Goal: Information Seeking & Learning: Learn about a topic

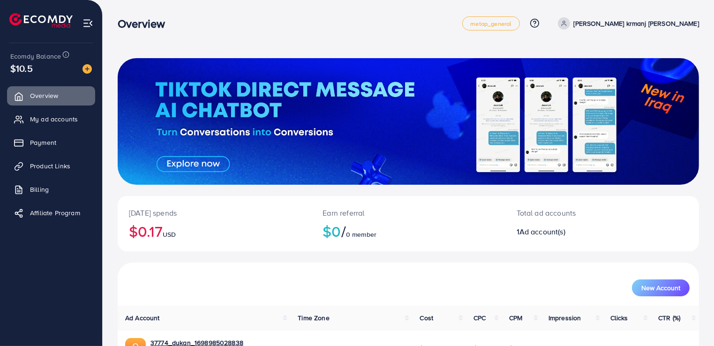
click at [457, 189] on div "[DATE] spends $0.17 USD Earn referral $0 / 0 member Total ad accounts 1 Ad acco…" at bounding box center [408, 225] width 581 height 334
click at [457, 189] on div "Today's spends $0.17 USD Earn referral $0 / 0 member Total ad accounts 1 Ad acc…" at bounding box center [408, 225] width 581 height 334
click at [468, 30] on div "Overview metap_general Help Center Contact Support Plans and Pricing Term and p…" at bounding box center [408, 23] width 581 height 26
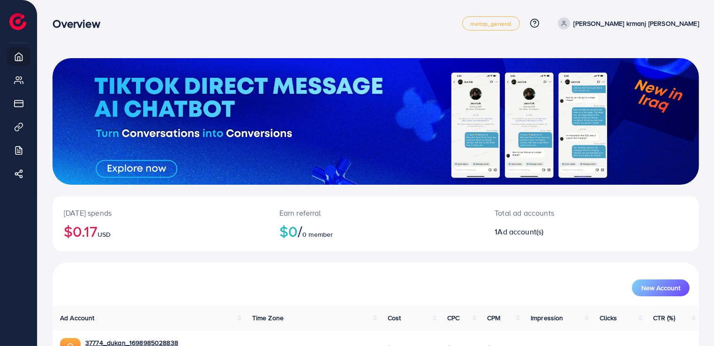
click at [112, 23] on div "Overview" at bounding box center [80, 24] width 70 height 14
click at [145, 29] on div "Overview" at bounding box center [257, 24] width 410 height 14
drag, startPoint x: 710, startPoint y: 78, endPoint x: 708, endPoint y: 92, distance: 14.1
click at [708, 92] on div "Today's spends $0.17 USD Earn referral $0 / 0 member Total ad accounts 1 Ad acc…" at bounding box center [375, 203] width 676 height 407
click at [707, 134] on div "Today's spends $0.17 USD Earn referral $0 / 0 member Total ad accounts 1 Ad acc…" at bounding box center [375, 203] width 676 height 407
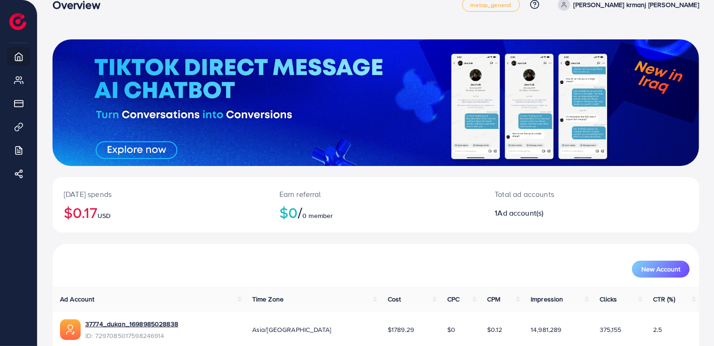
scroll to position [60, 0]
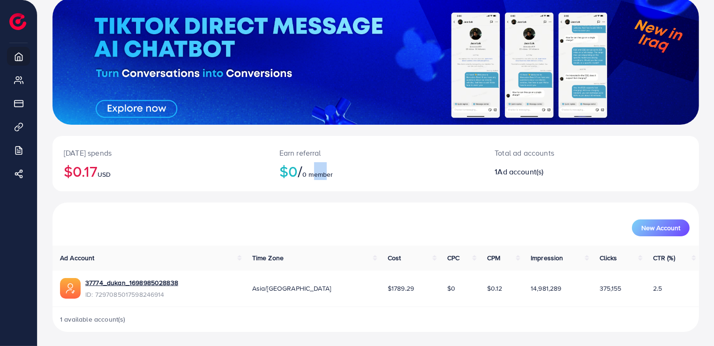
drag, startPoint x: 312, startPoint y: 176, endPoint x: 323, endPoint y: 172, distance: 12.3
click at [323, 172] on span "0 member" at bounding box center [317, 174] width 30 height 9
copy span "em"
click at [199, 197] on div "Today's spends $0.17 USD Earn referral $0 / 0 member Total ad accounts 1 Ad acc…" at bounding box center [375, 169] width 646 height 67
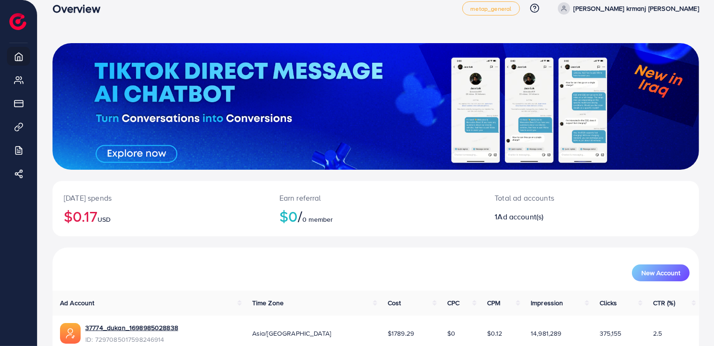
scroll to position [0, 0]
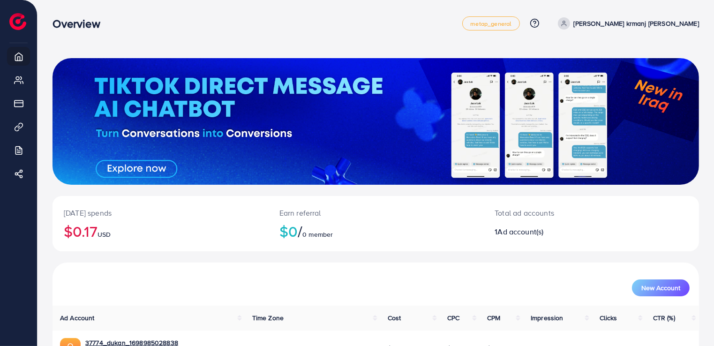
click at [604, 261] on div "Today's spends $0.17 USD Earn referral $0 / 0 member Total ad accounts 1 Ad acc…" at bounding box center [375, 229] width 646 height 67
click at [121, 340] on link "37774_dukan_1698985028838" at bounding box center [131, 342] width 93 height 9
